Goal: Task Accomplishment & Management: Use online tool/utility

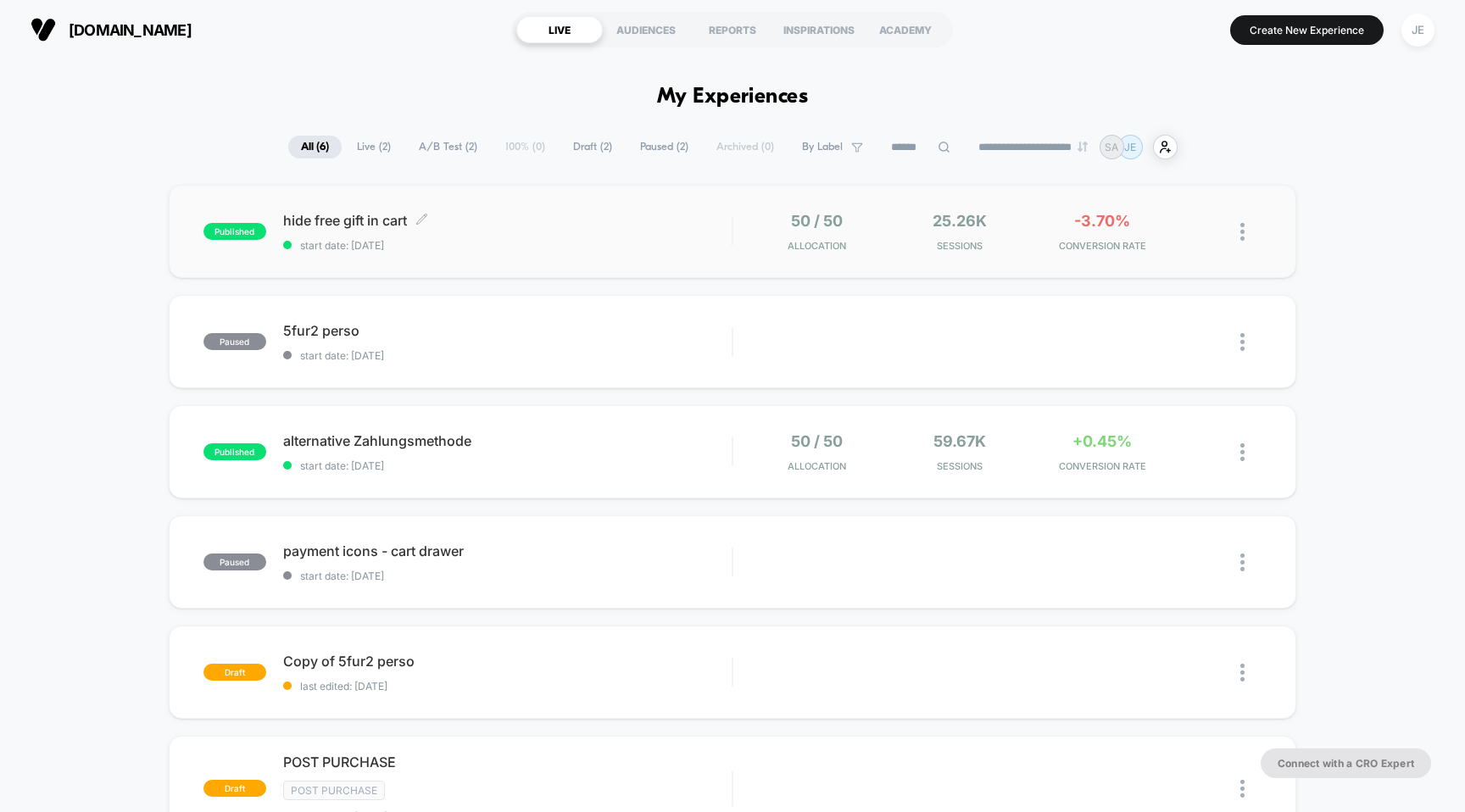
click at [300, 214] on span "hide free gift in cart Click to edit experience details" at bounding box center [508, 220] width 450 height 17
